Goal: Task Accomplishment & Management: Manage account settings

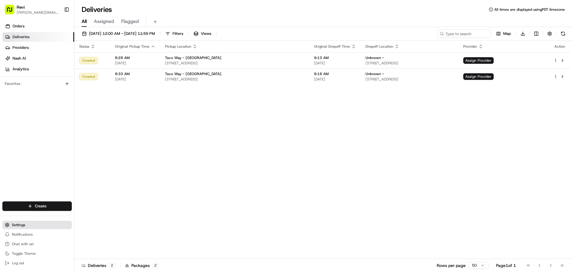
click at [24, 223] on span "Settings" at bounding box center [18, 225] width 13 height 5
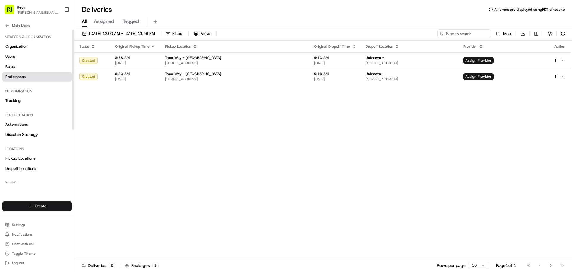
drag, startPoint x: 12, startPoint y: 59, endPoint x: 58, endPoint y: 78, distance: 49.1
click at [12, 59] on link "Users" at bounding box center [36, 57] width 69 height 10
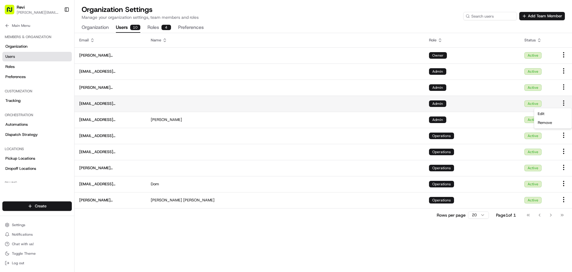
click at [562, 103] on html "Revi aakash@getrevi.com Toggle Sidebar Orders Deliveries Providers Nash AI Anal…" at bounding box center [286, 136] width 572 height 272
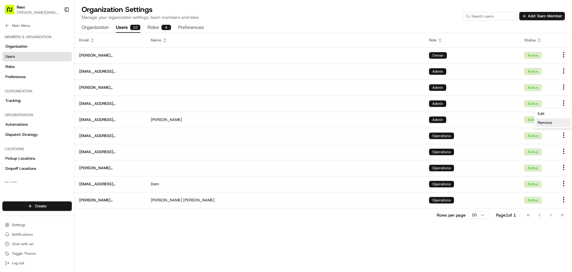
click at [543, 125] on span "Remove" at bounding box center [545, 122] width 14 height 5
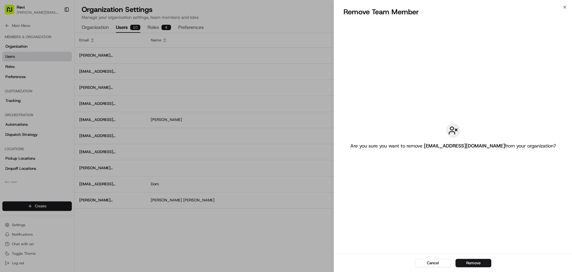
click at [472, 260] on button "Remove" at bounding box center [474, 263] width 36 height 8
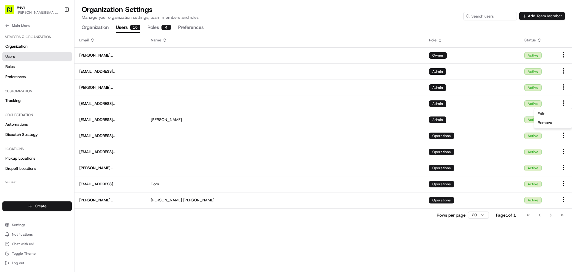
click at [281, 232] on div "Email Name Role Status aakash@getrevi.com Owner Active service@getrevi.com Admi…" at bounding box center [324, 152] width 498 height 239
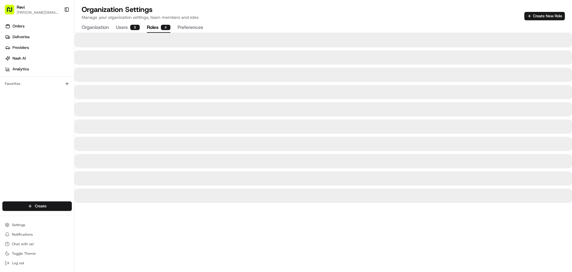
click at [157, 25] on button "Roles 4" at bounding box center [159, 28] width 24 height 10
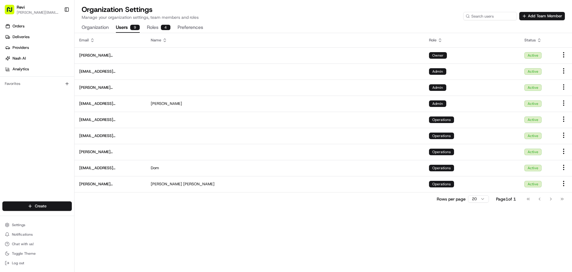
click at [122, 27] on button "Users 9" at bounding box center [128, 28] width 24 height 10
